Goal: Task Accomplishment & Management: Use online tool/utility

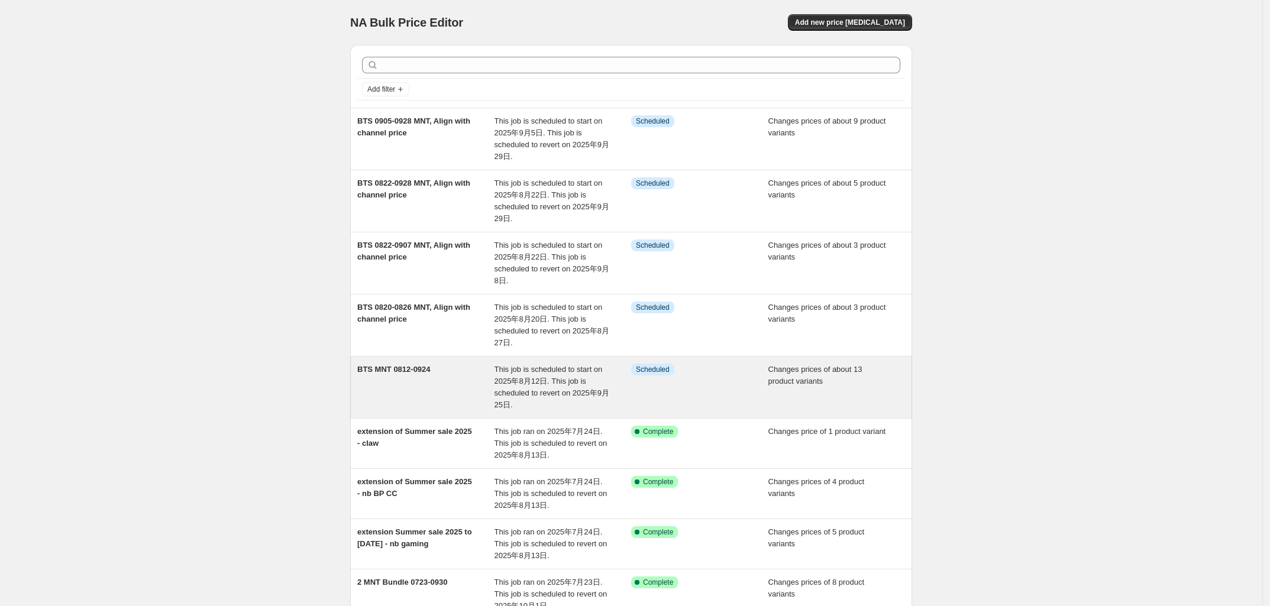
click at [473, 384] on div "BTS MNT 0812-0924" at bounding box center [425, 387] width 137 height 47
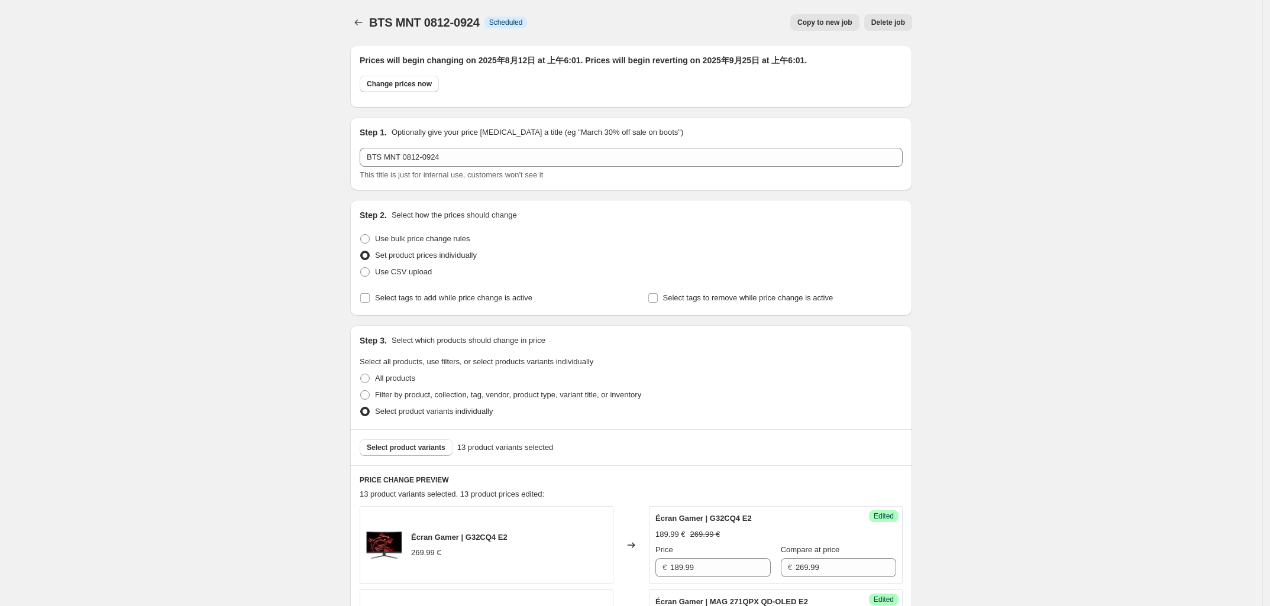
click at [363, 9] on div "BTS MNT 0812-0924. This page is ready BTS MNT 0812-0924 Info Scheduled Copy to …" at bounding box center [631, 22] width 562 height 45
click at [363, 23] on icon "Price change jobs" at bounding box center [359, 23] width 12 height 12
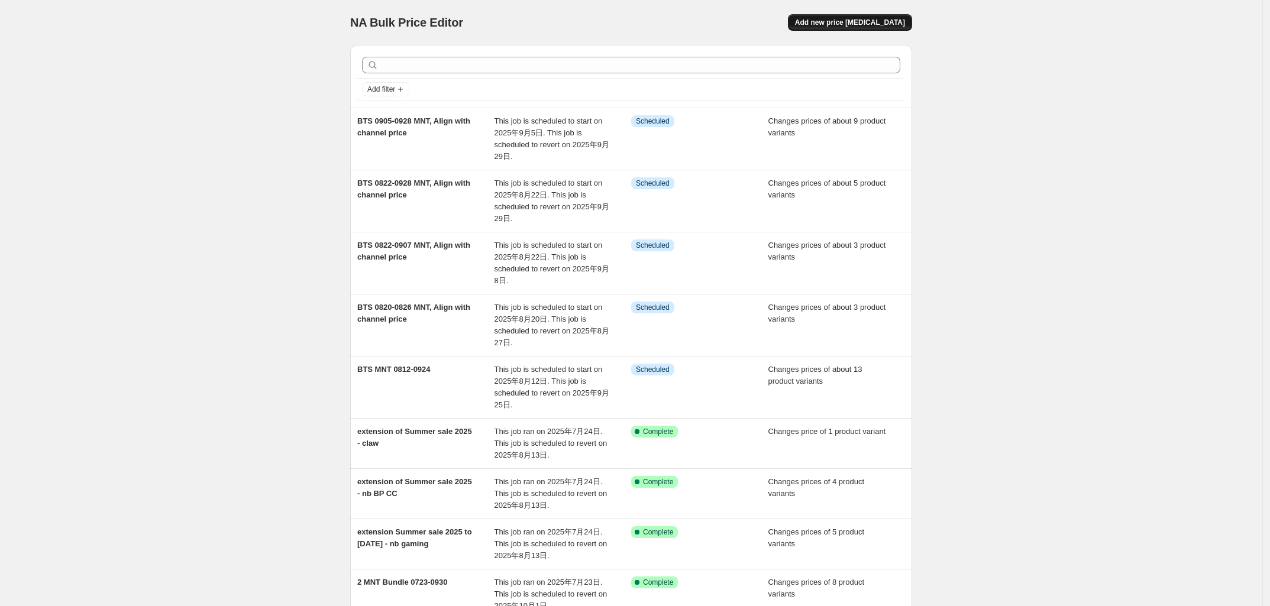
click at [888, 21] on span "Add new price [MEDICAL_DATA]" at bounding box center [850, 22] width 110 height 9
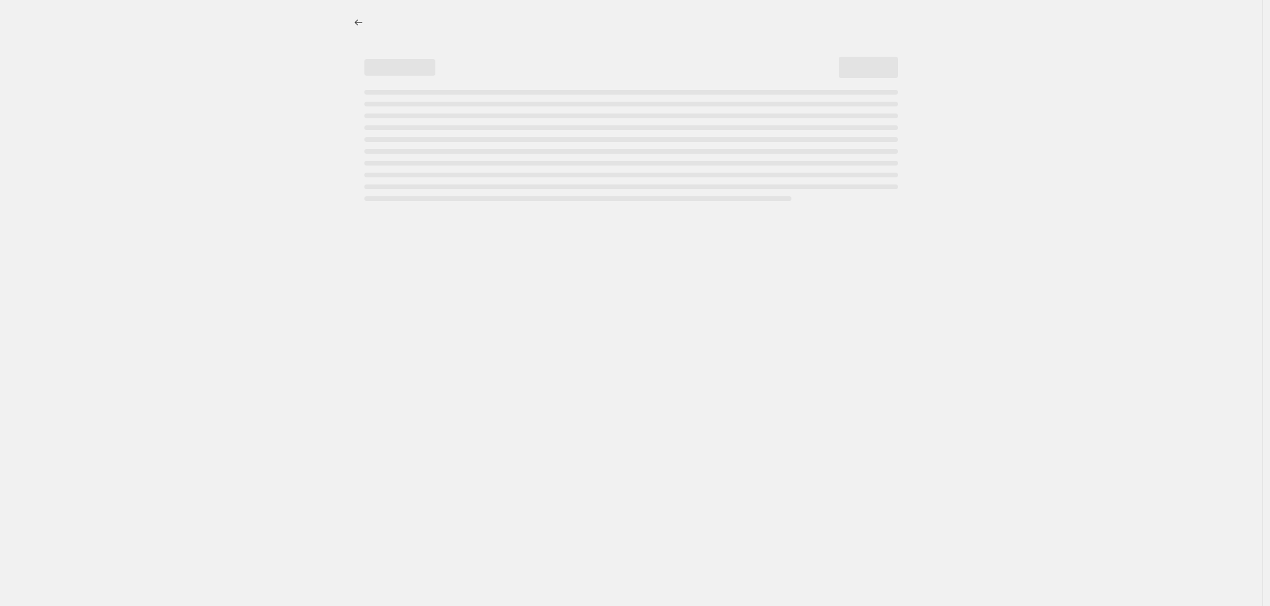
select select "percentage"
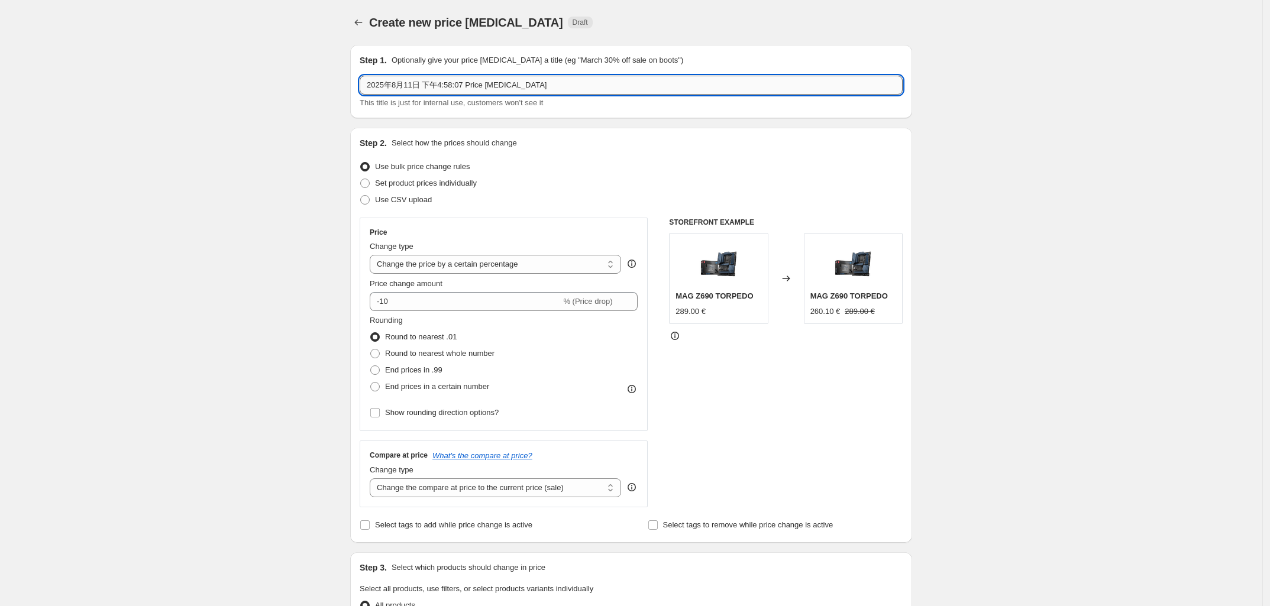
click at [448, 86] on input "2025年8月11日 下午4:58:07 Price [MEDICAL_DATA]" at bounding box center [631, 85] width 543 height 19
click at [418, 89] on input "BTS DT 0812-924" at bounding box center [631, 85] width 543 height 19
click at [500, 85] on input "BTS DT 0813-924" at bounding box center [631, 85] width 543 height 19
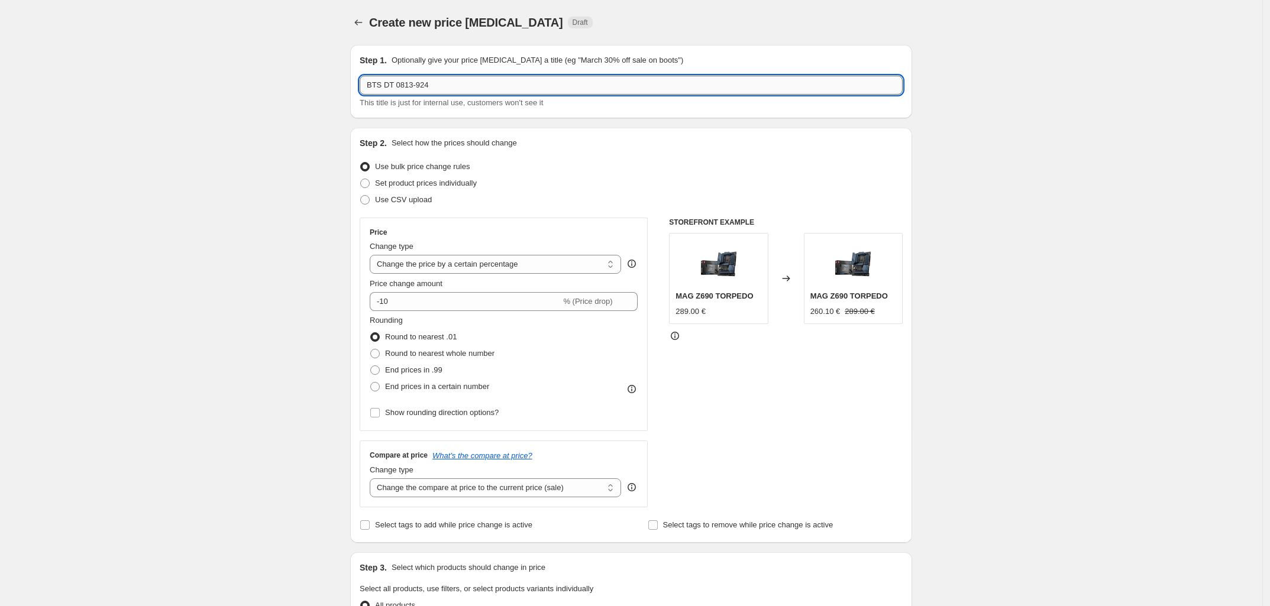
click at [423, 89] on input "BTS DT 0813-924" at bounding box center [631, 85] width 543 height 19
click at [417, 88] on input "BTS DT 0813-924" at bounding box center [631, 85] width 543 height 19
click at [421, 89] on input "BTS DT 0813-924" at bounding box center [631, 85] width 543 height 19
type input "BTS DT 0813-0924"
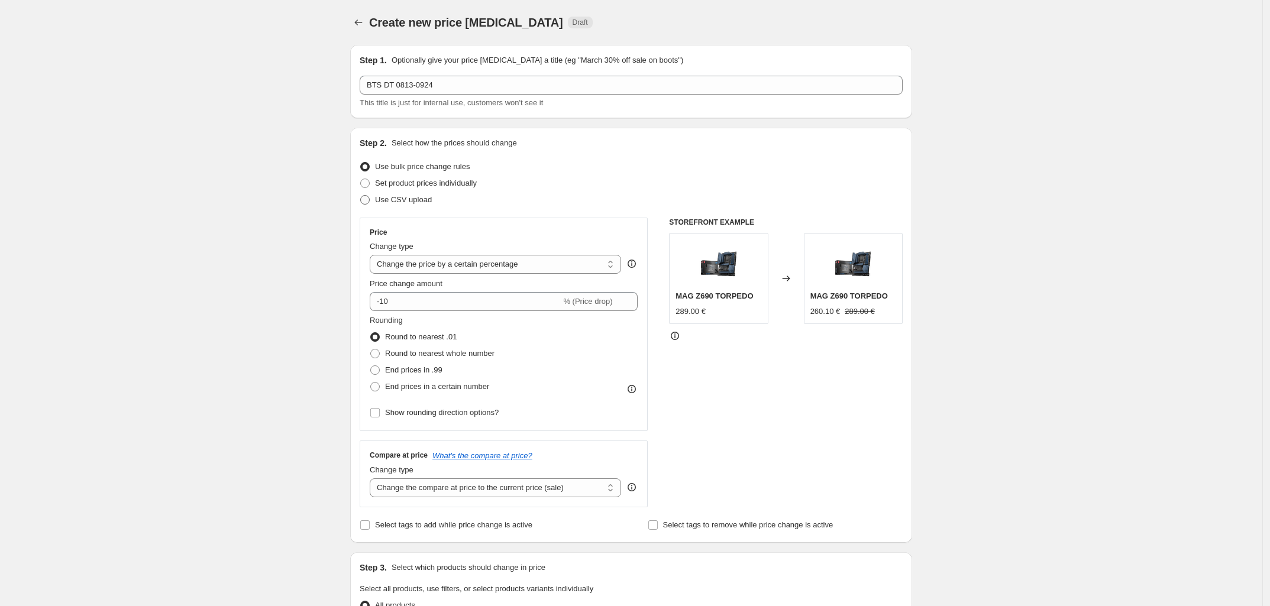
click at [418, 201] on span "Use CSV upload" at bounding box center [403, 199] width 57 height 9
click at [361, 196] on input "Use CSV upload" at bounding box center [360, 195] width 1 height 1
radio input "true"
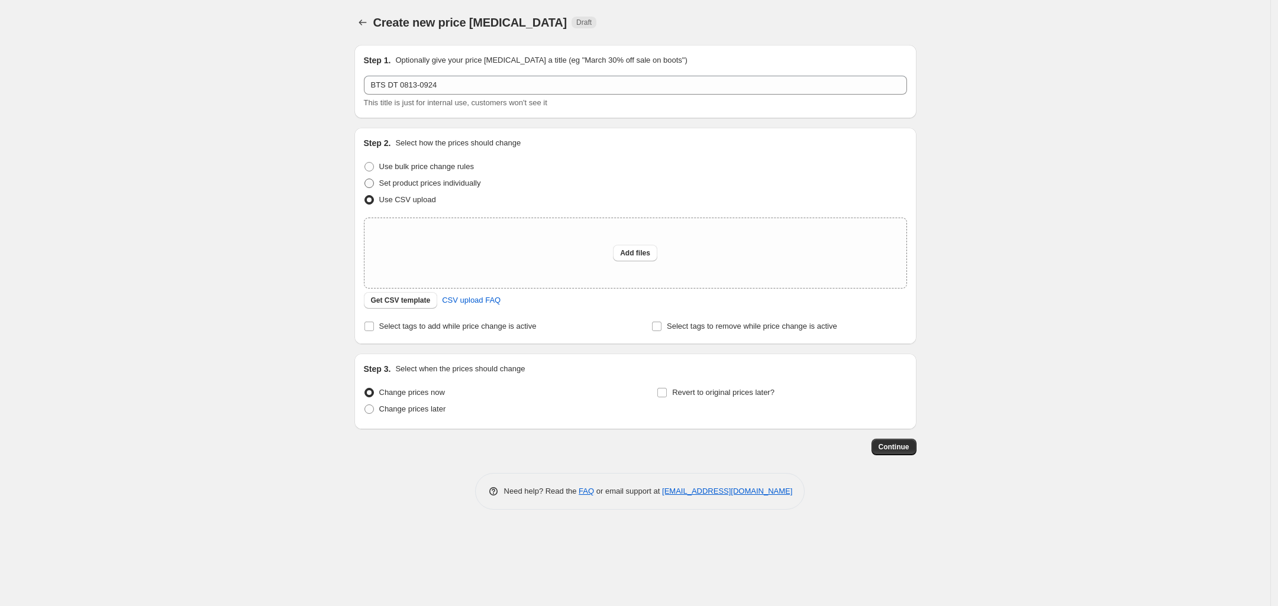
click at [416, 188] on span "Set product prices individually" at bounding box center [430, 183] width 102 height 12
click at [365, 179] on input "Set product prices individually" at bounding box center [364, 179] width 1 height 1
radio input "true"
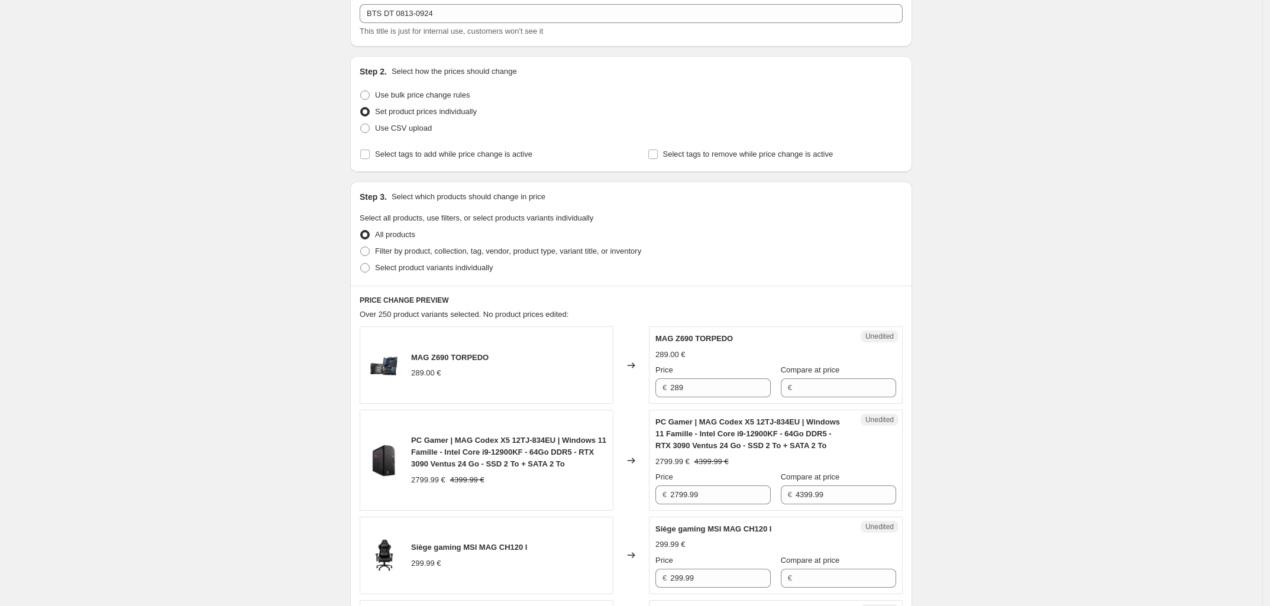
scroll to position [74, 0]
click at [415, 269] on span "Select product variants individually" at bounding box center [434, 265] width 118 height 9
click at [361, 261] on input "Select product variants individually" at bounding box center [360, 261] width 1 height 1
radio input "true"
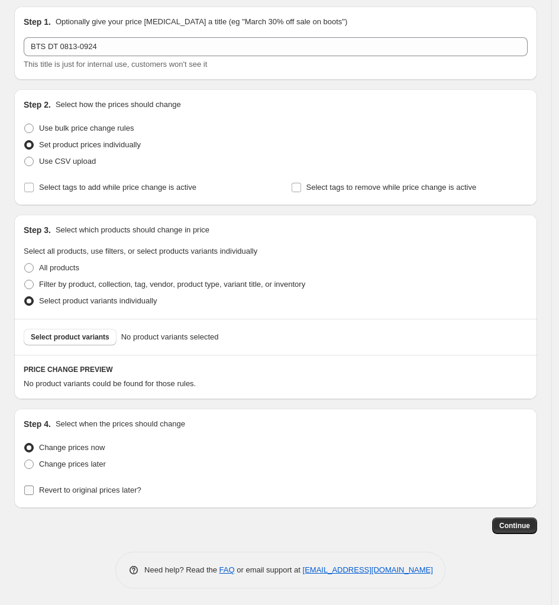
scroll to position [41, 0]
click at [79, 328] on button "Select product variants" at bounding box center [70, 336] width 93 height 17
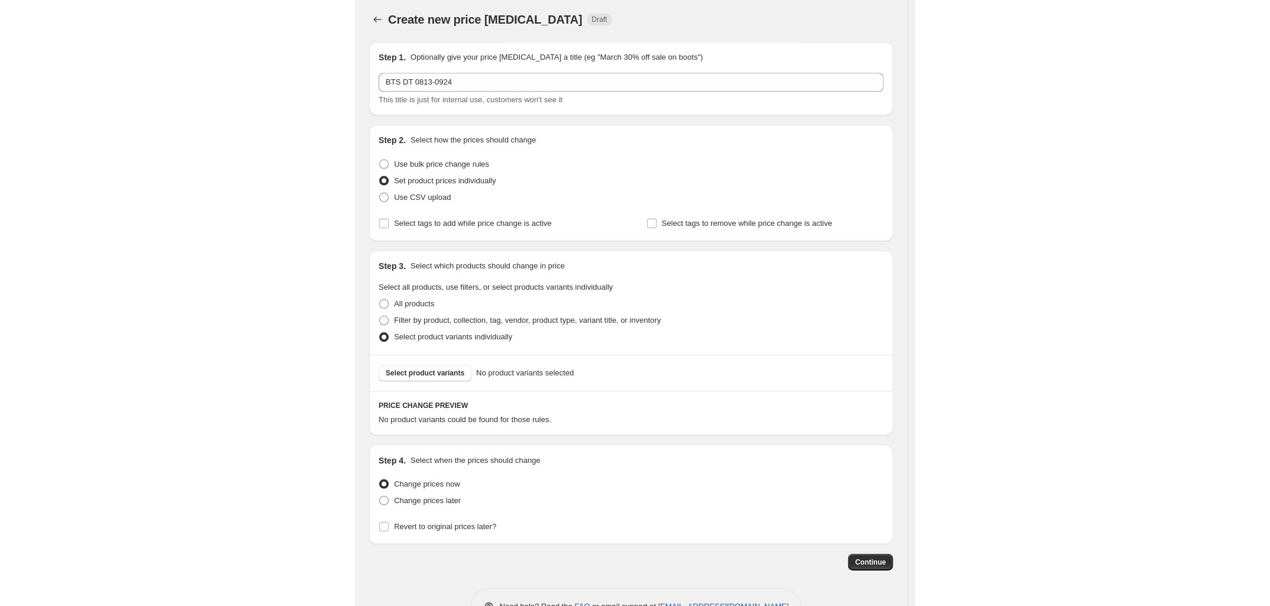
scroll to position [0, 0]
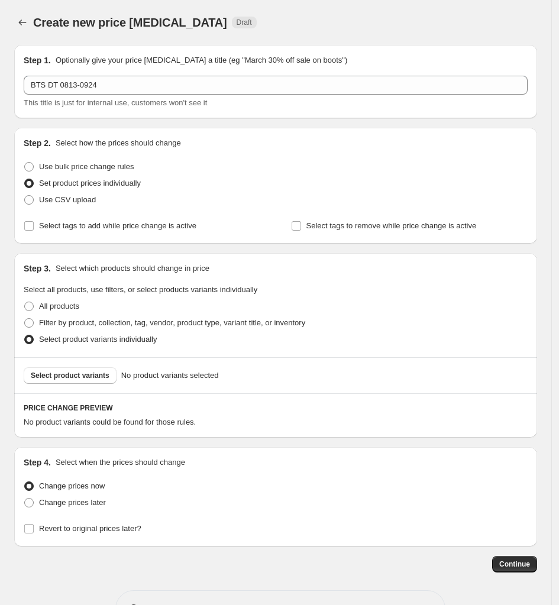
click at [12, 17] on div "Create new price [MEDICAL_DATA]. This page is ready Create new price [MEDICAL_D…" at bounding box center [275, 322] width 551 height 645
click at [24, 21] on icon "Price change jobs" at bounding box center [23, 23] width 12 height 12
